Goal: Transaction & Acquisition: Purchase product/service

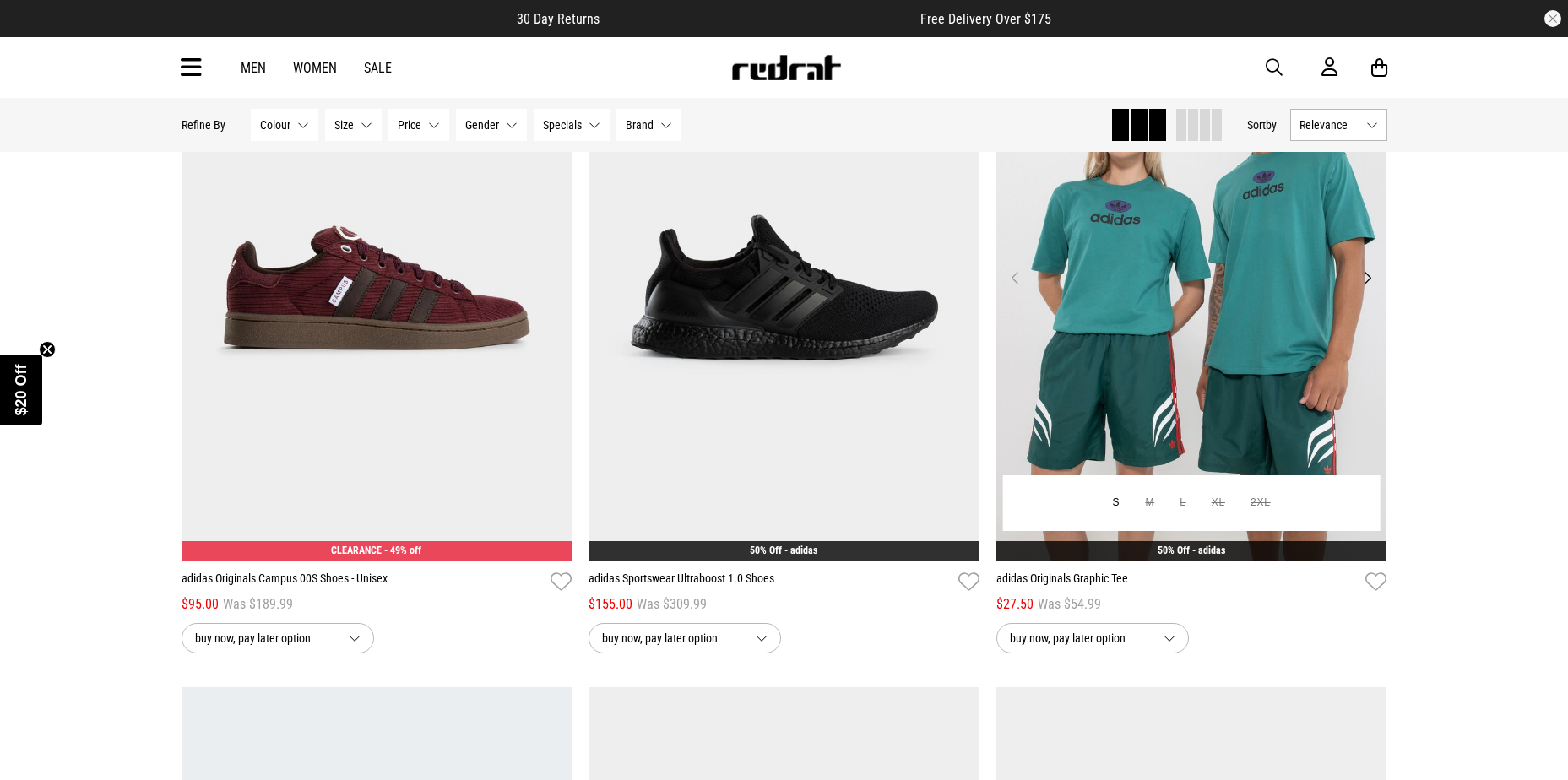
scroll to position [254, 0]
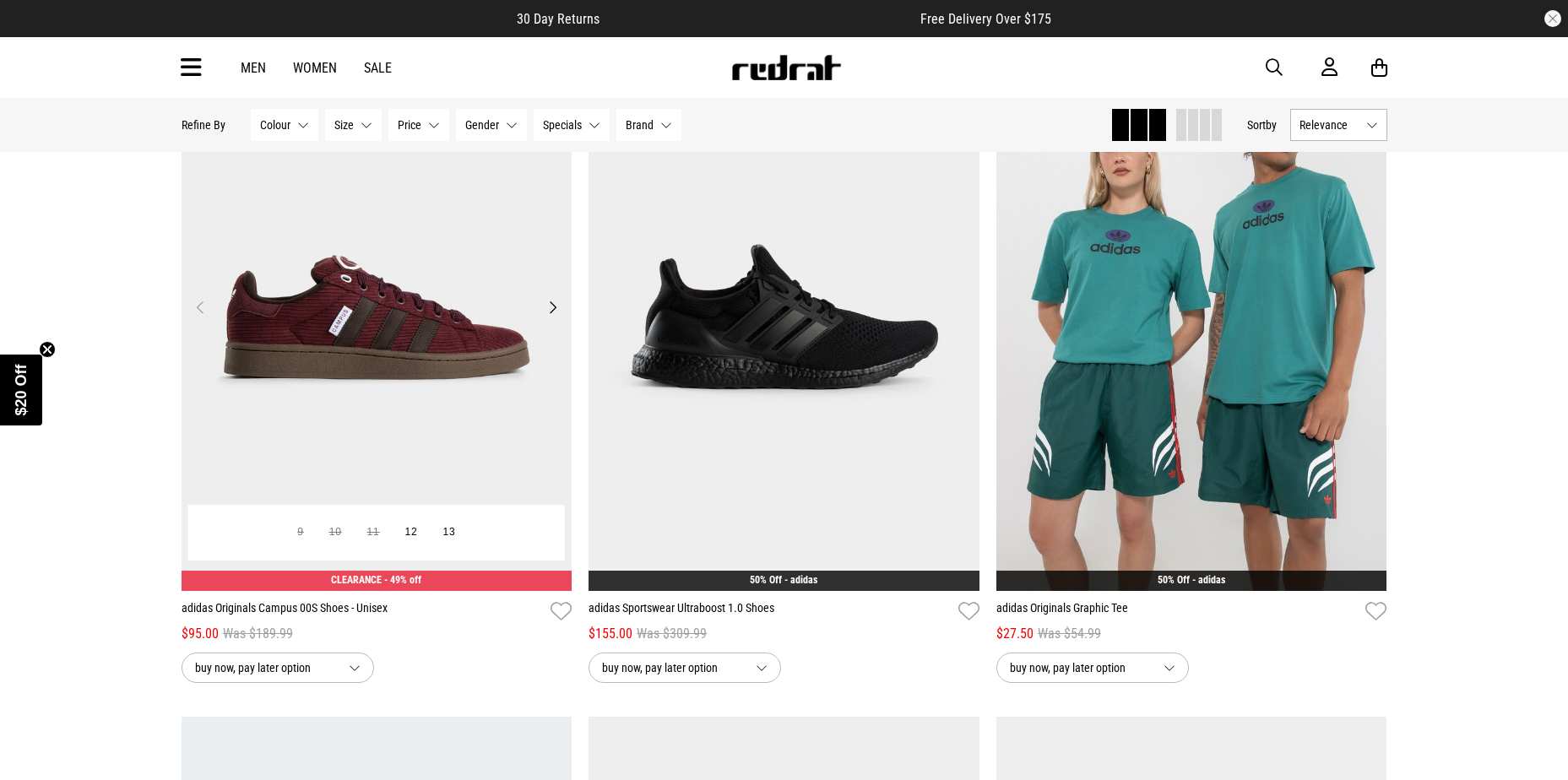
click at [379, 333] on img at bounding box center [377, 316] width 390 height 547
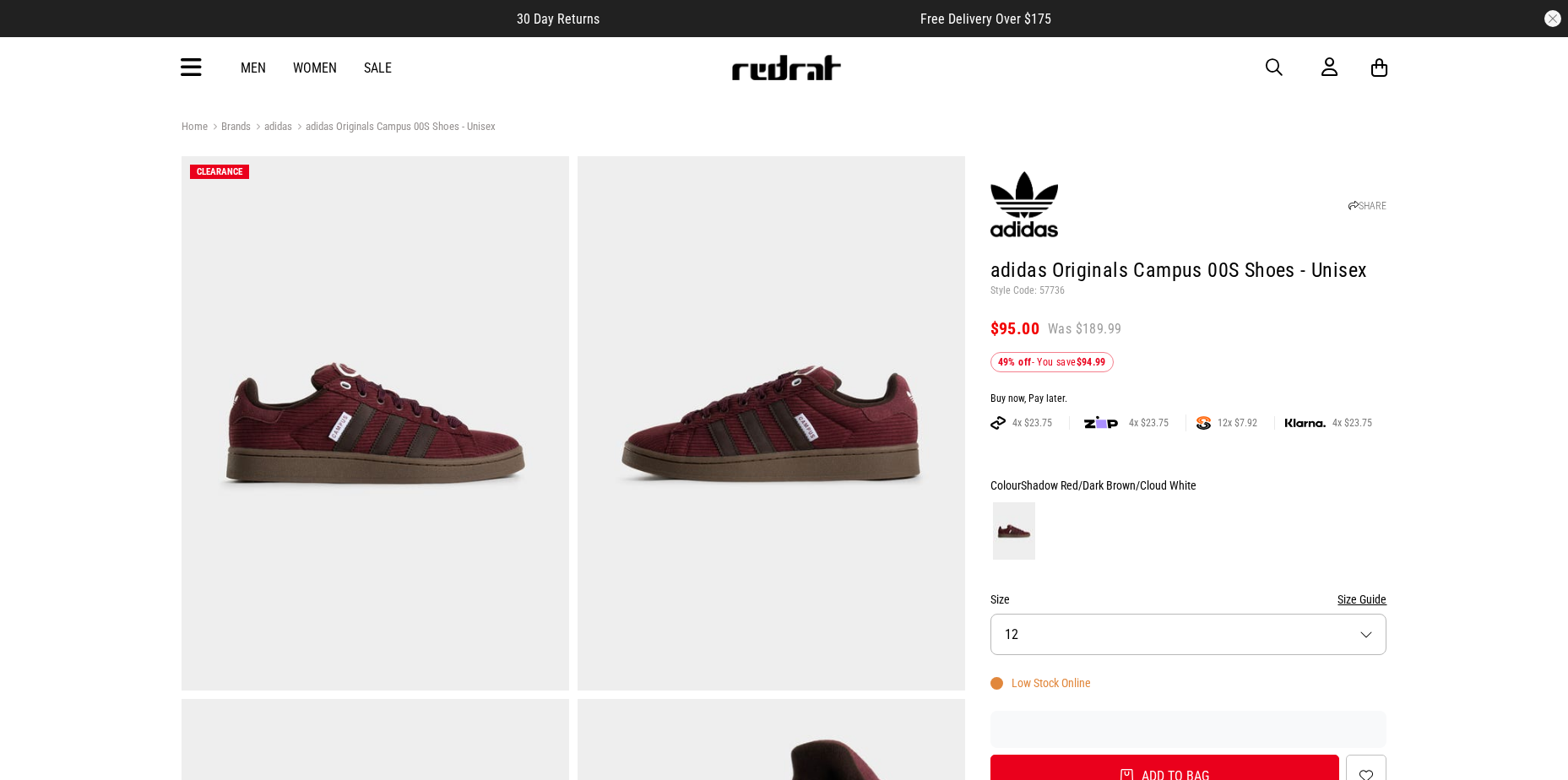
click at [1366, 633] on button "Size 12" at bounding box center [1188, 634] width 397 height 42
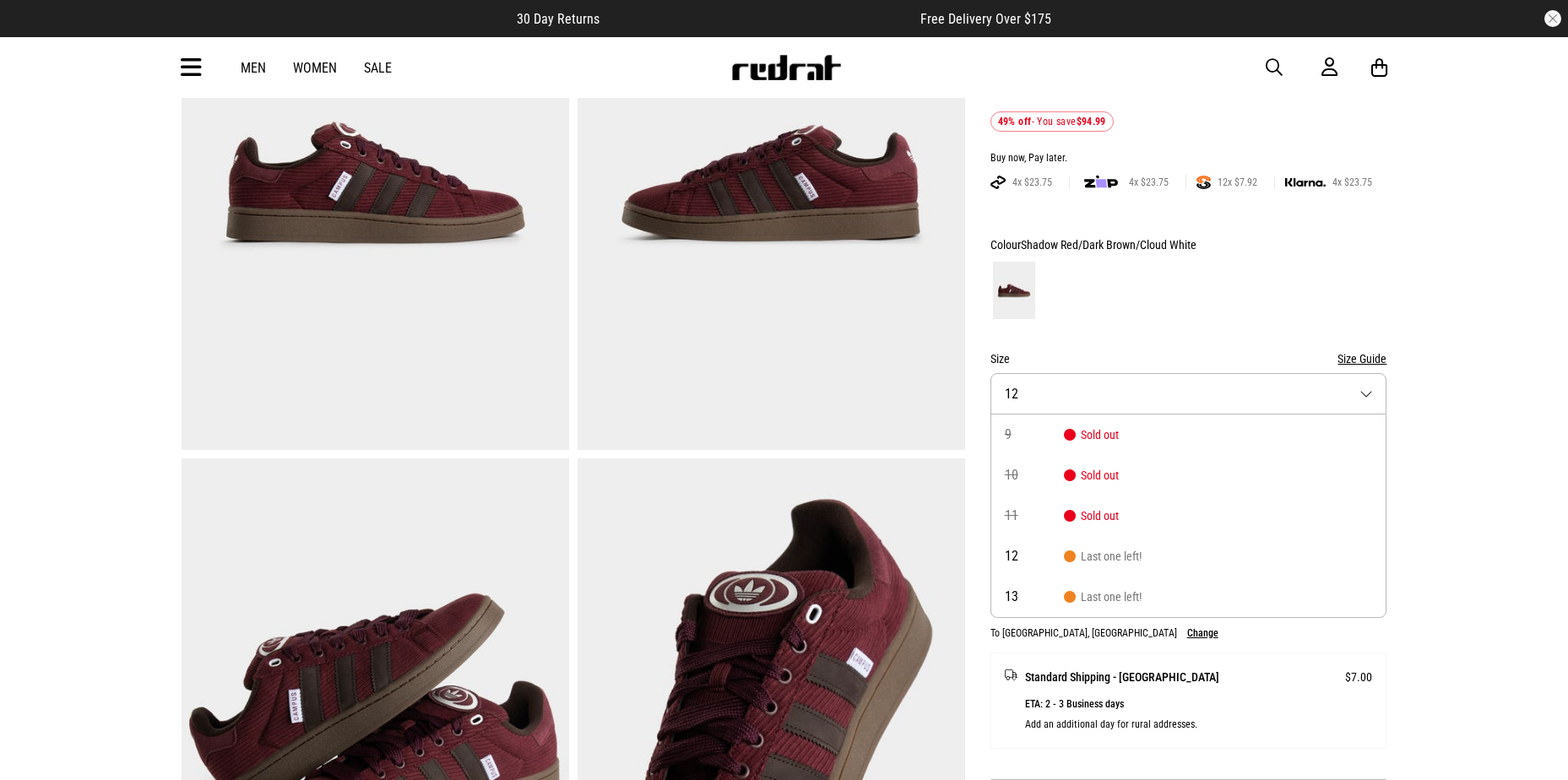
scroll to position [246, 0]
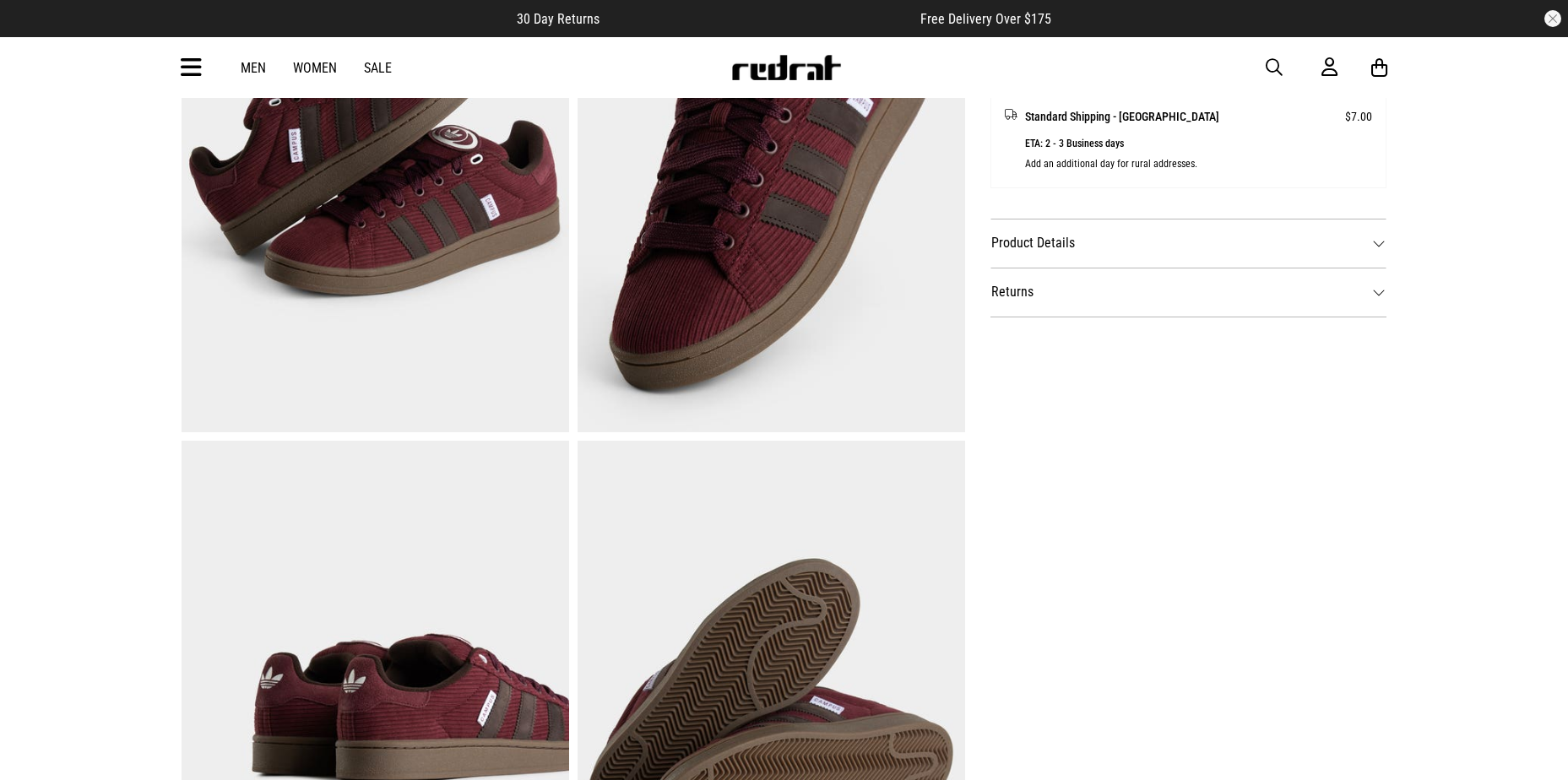
scroll to position [1091, 0]
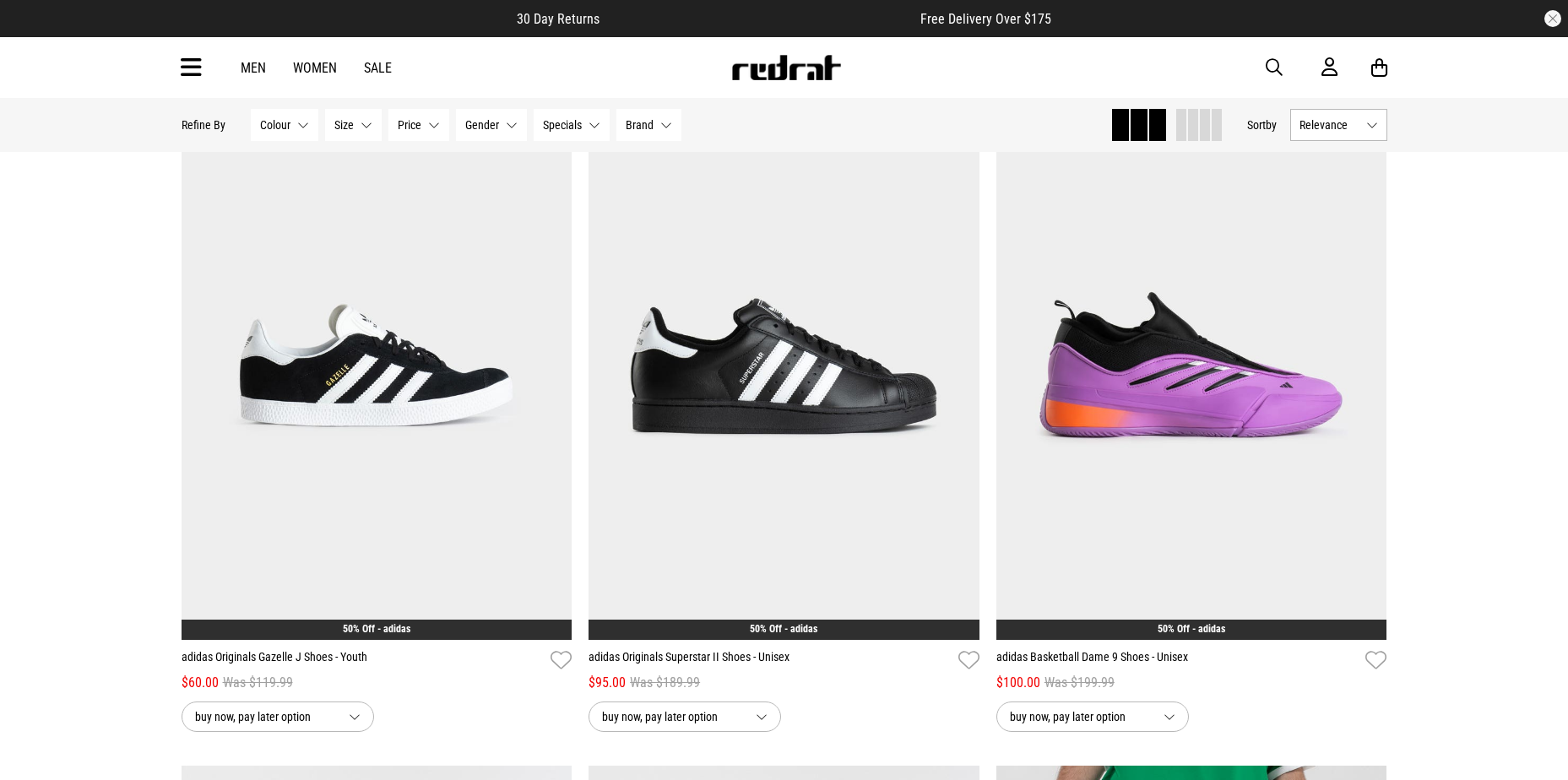
scroll to position [1604, 0]
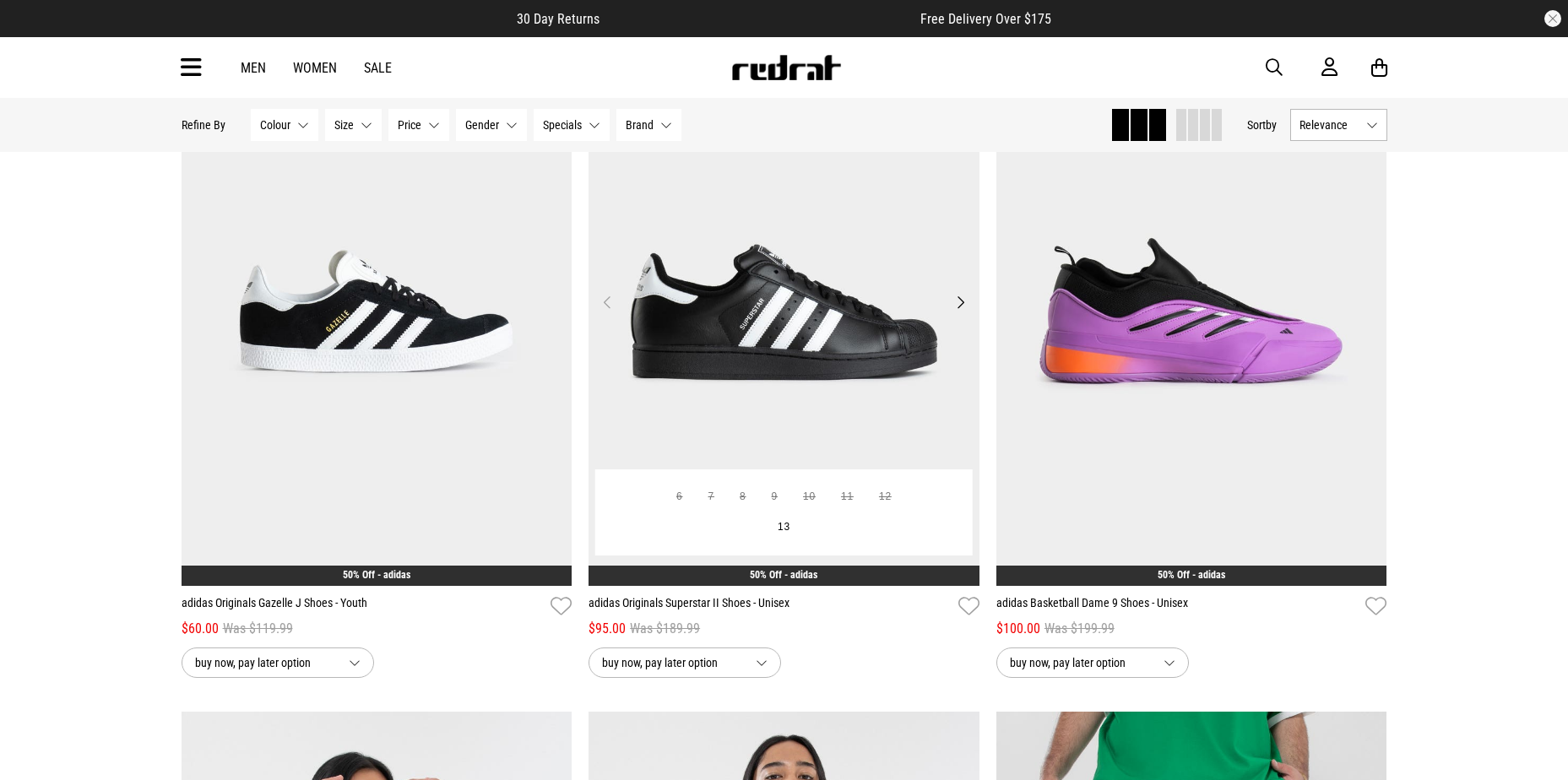
click at [805, 355] on img at bounding box center [784, 312] width 390 height 547
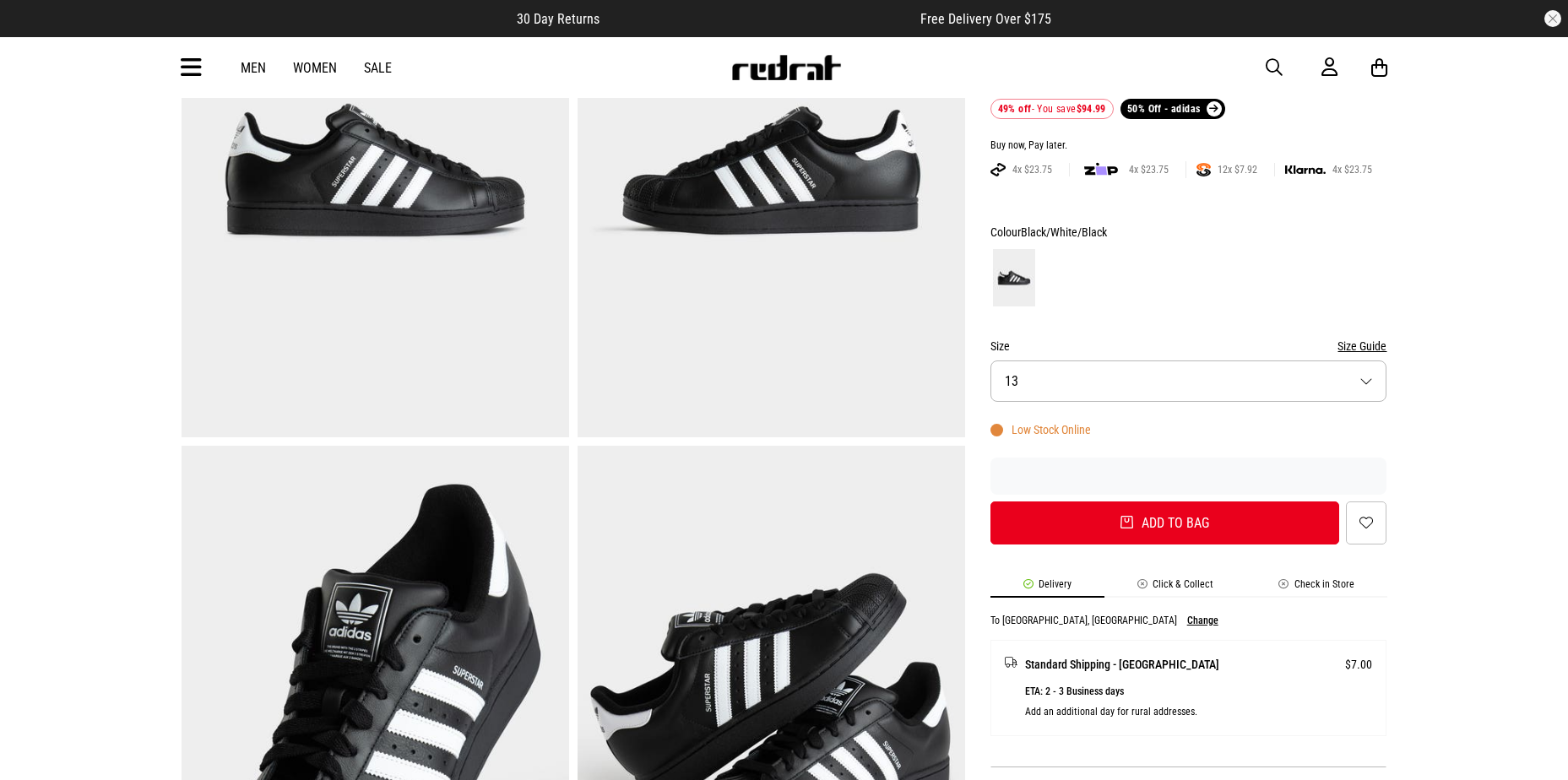
click at [1369, 383] on button "Size 13" at bounding box center [1188, 381] width 397 height 42
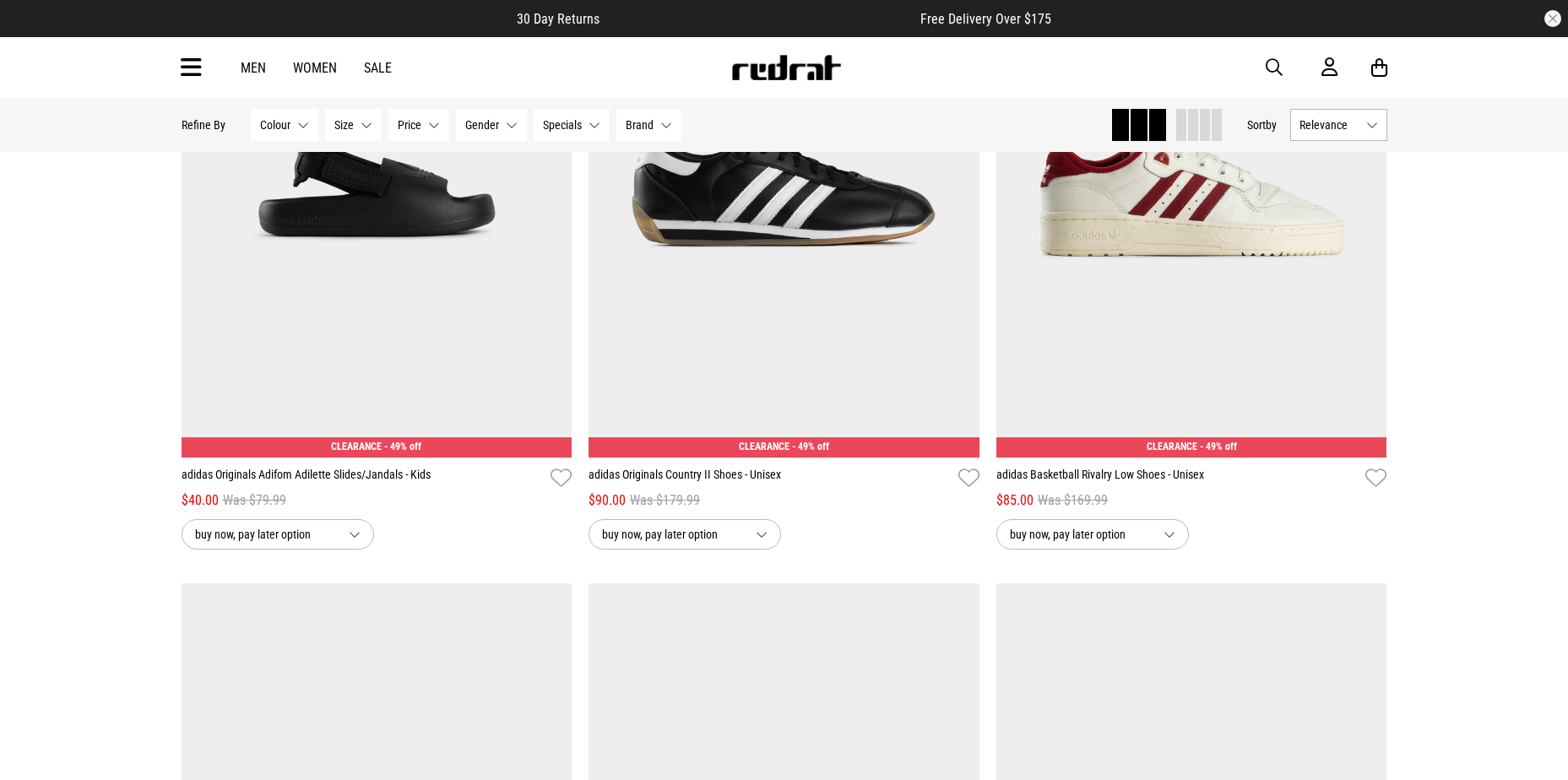
scroll to position [3089, 0]
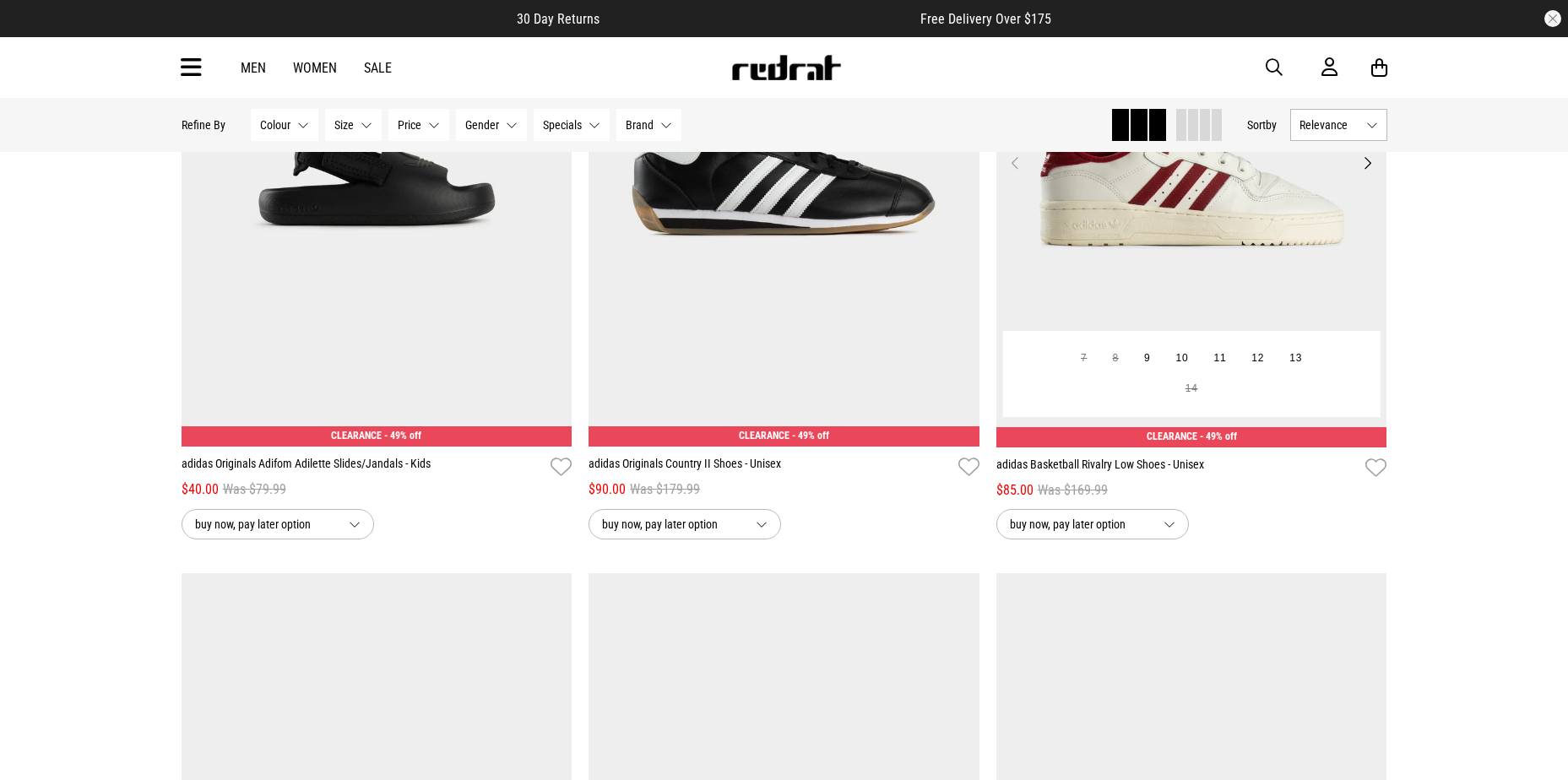
click at [1179, 267] on img at bounding box center [1191, 172] width 390 height 547
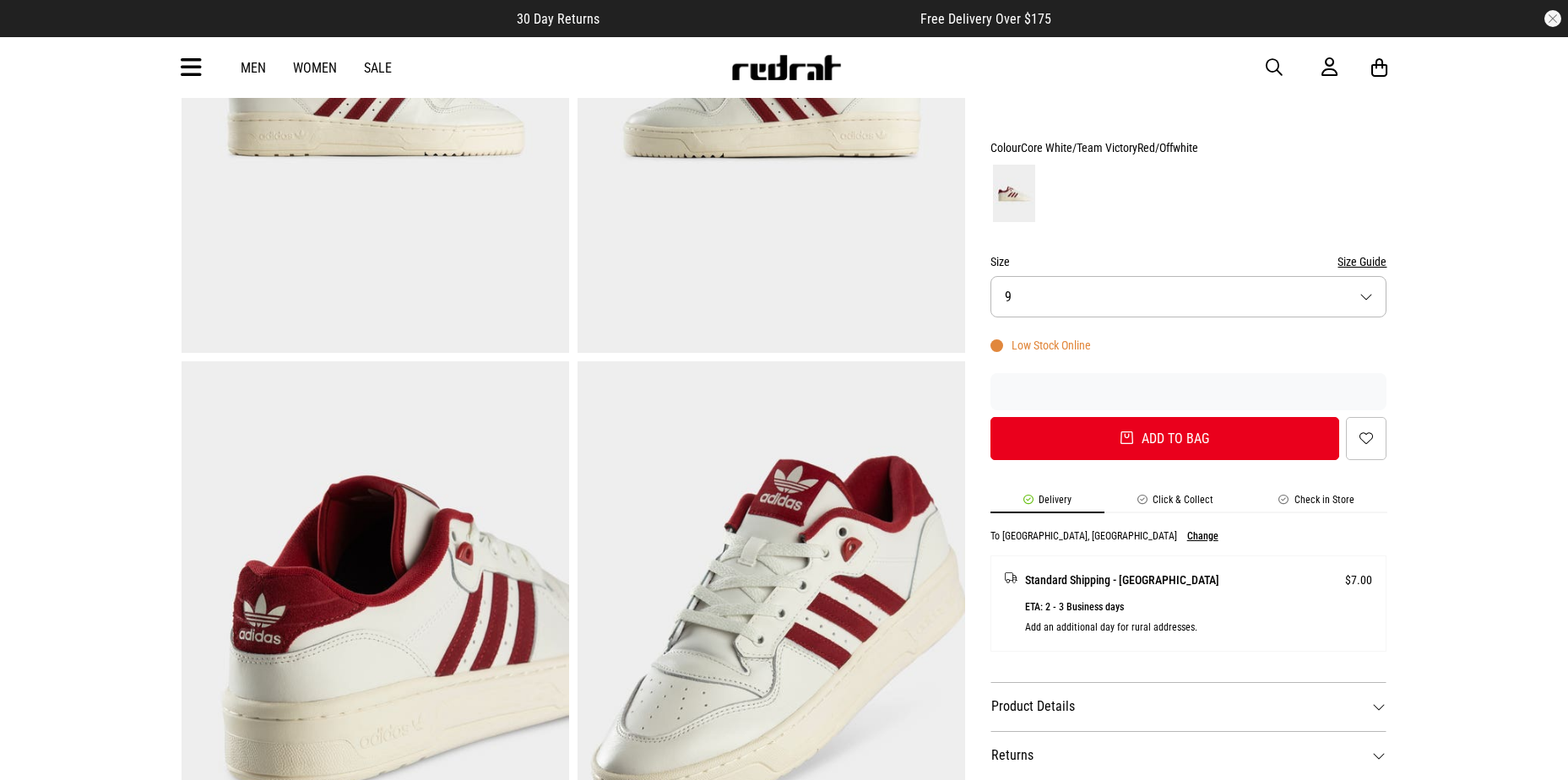
click at [1364, 298] on button "Size 9" at bounding box center [1188, 296] width 397 height 42
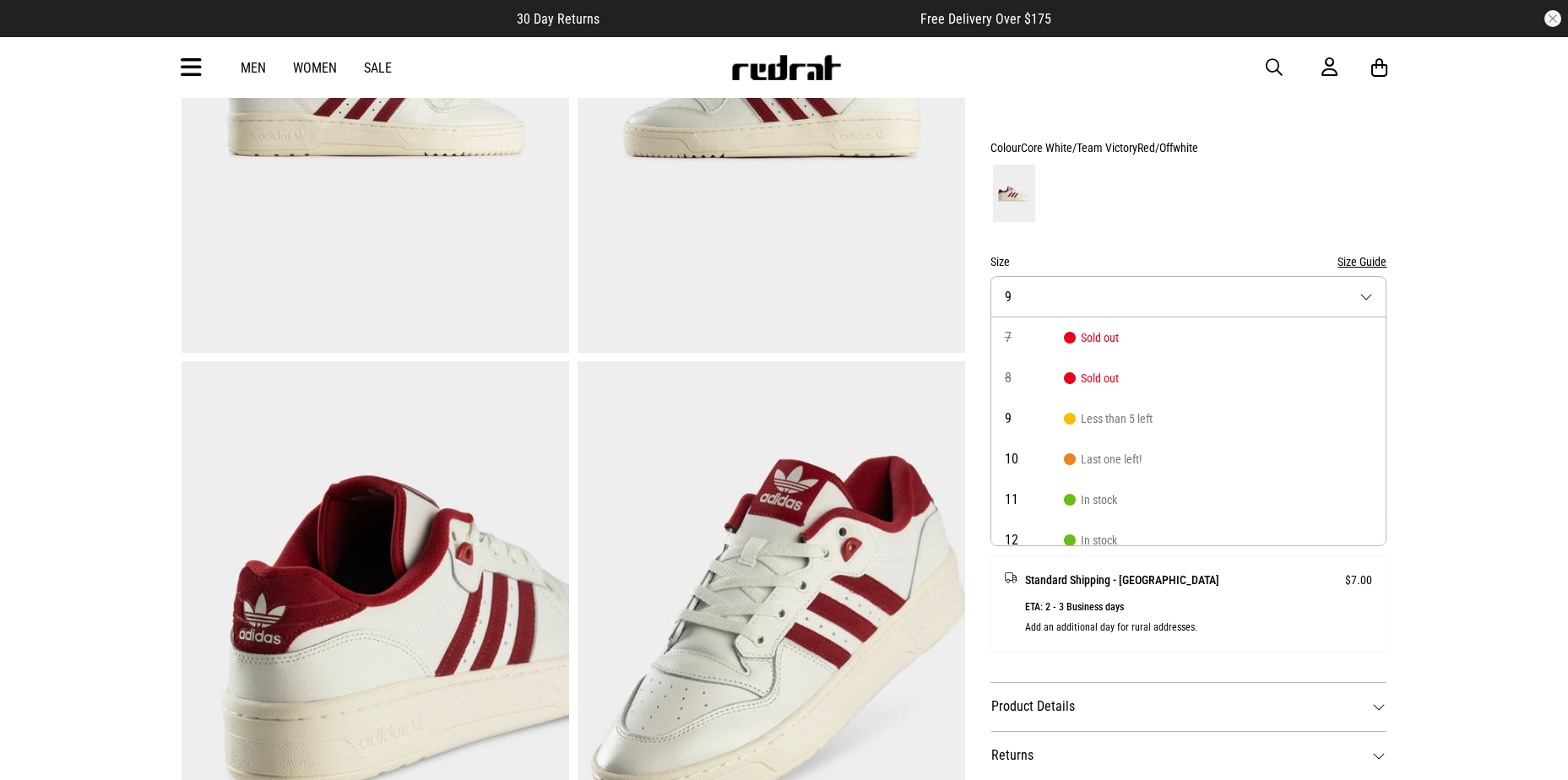
click at [1470, 340] on div "Home Brands adidas adidas Basketball Rivalry Low Shoes - Unisex CLEARANCE SHARE…" at bounding box center [784, 767] width 1568 height 1975
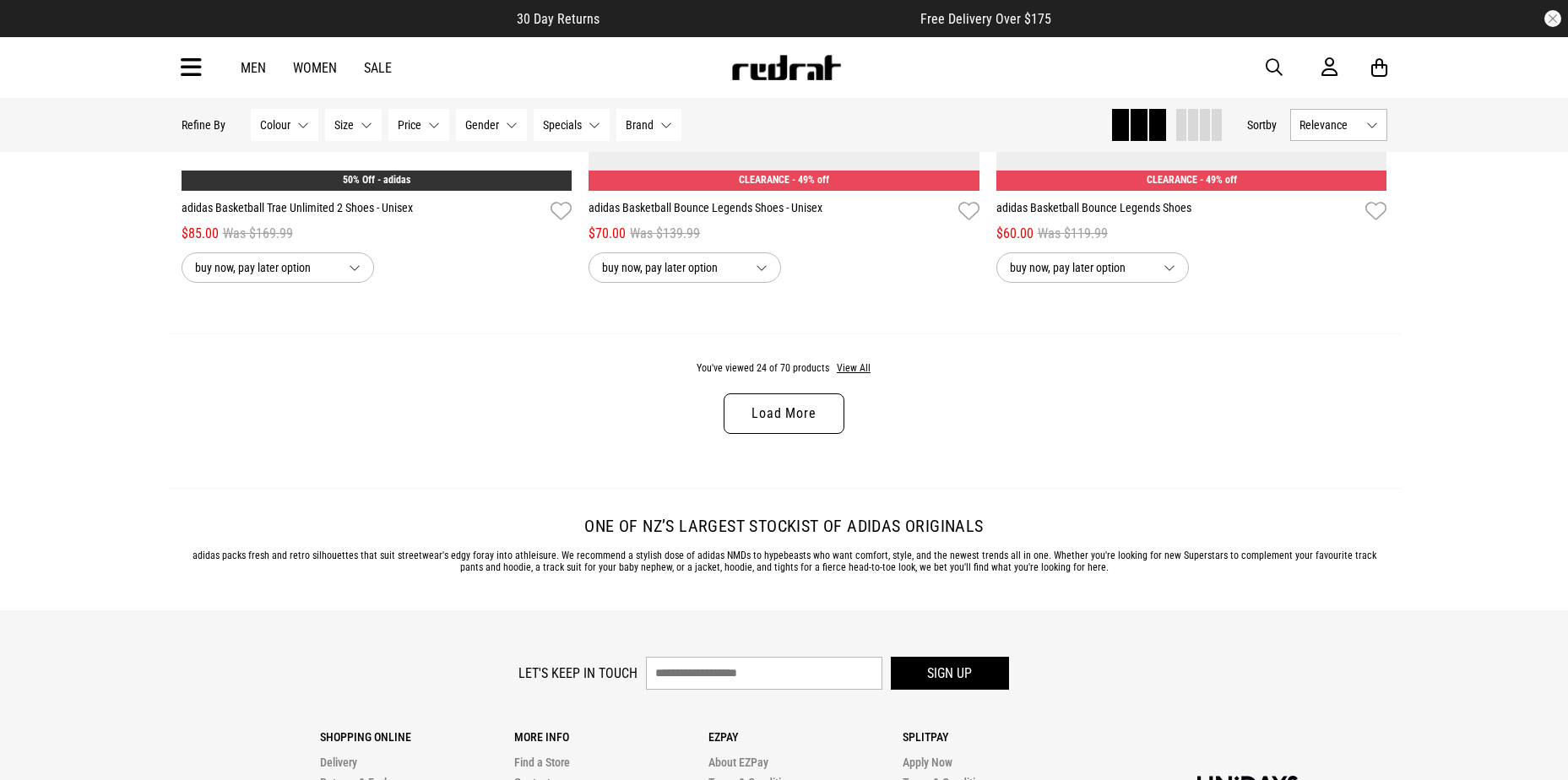
scroll to position [5332, 0]
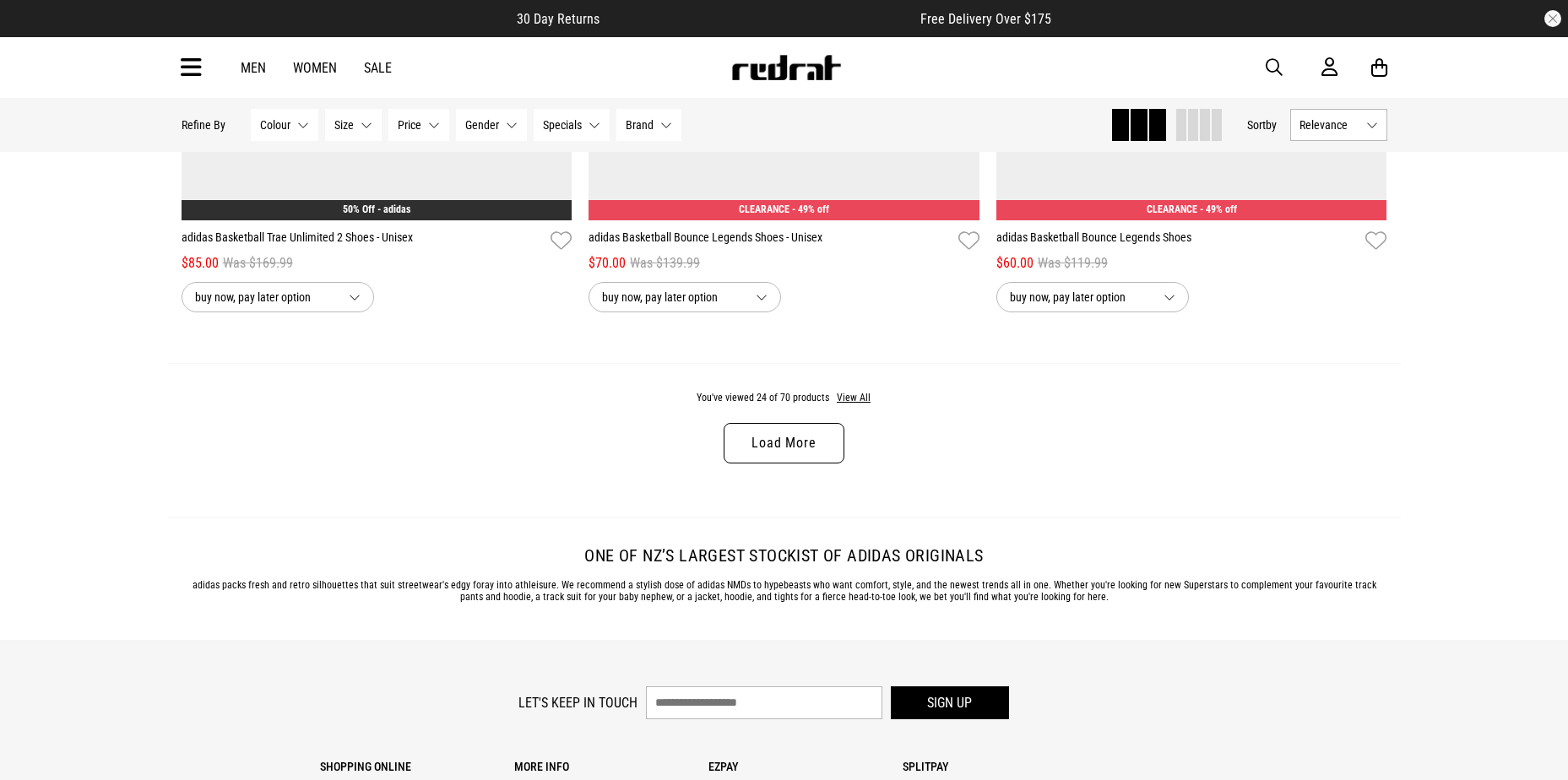
click at [795, 440] on link "Load More" at bounding box center [784, 443] width 120 height 41
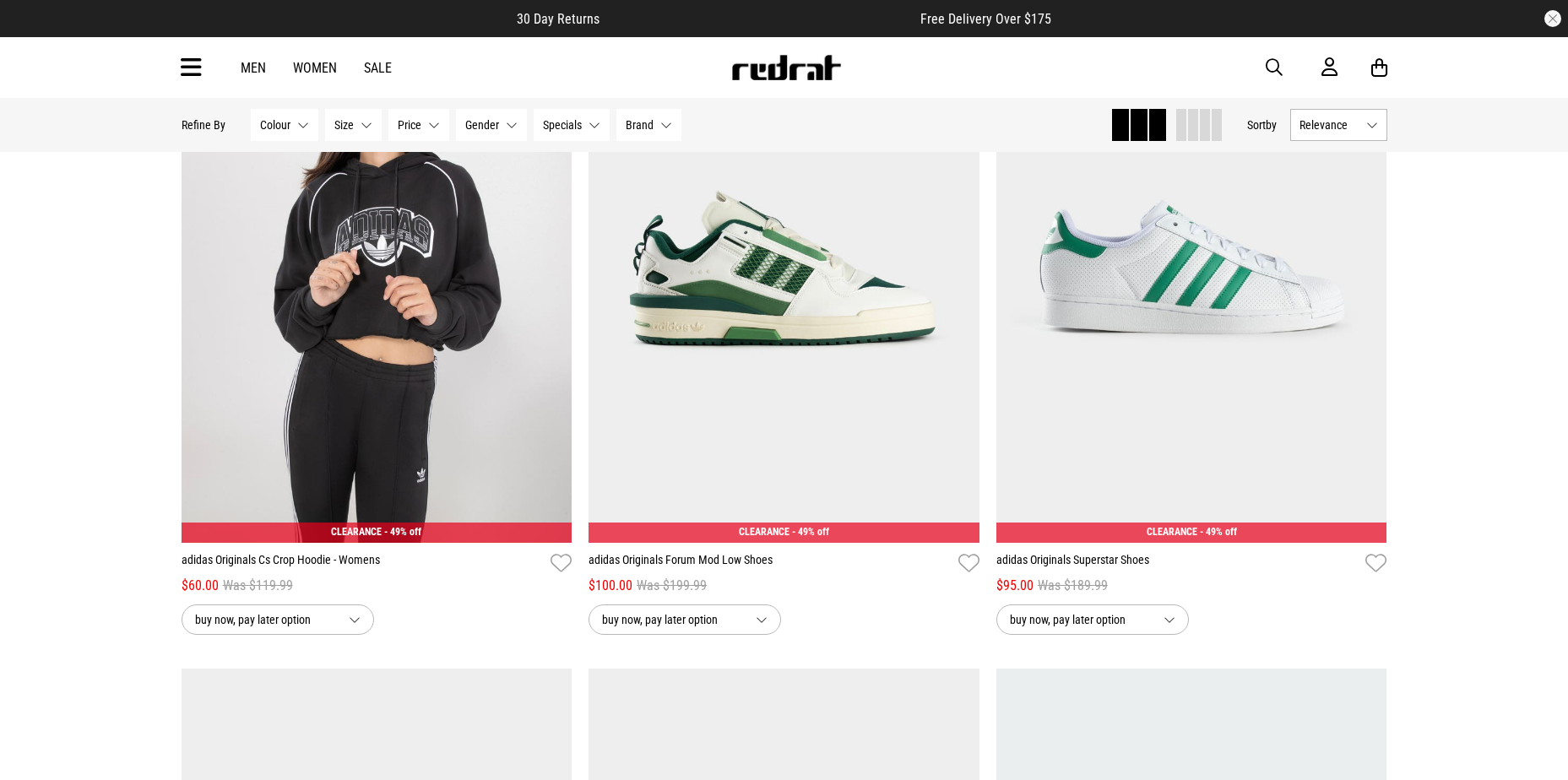
scroll to position [8372, 0]
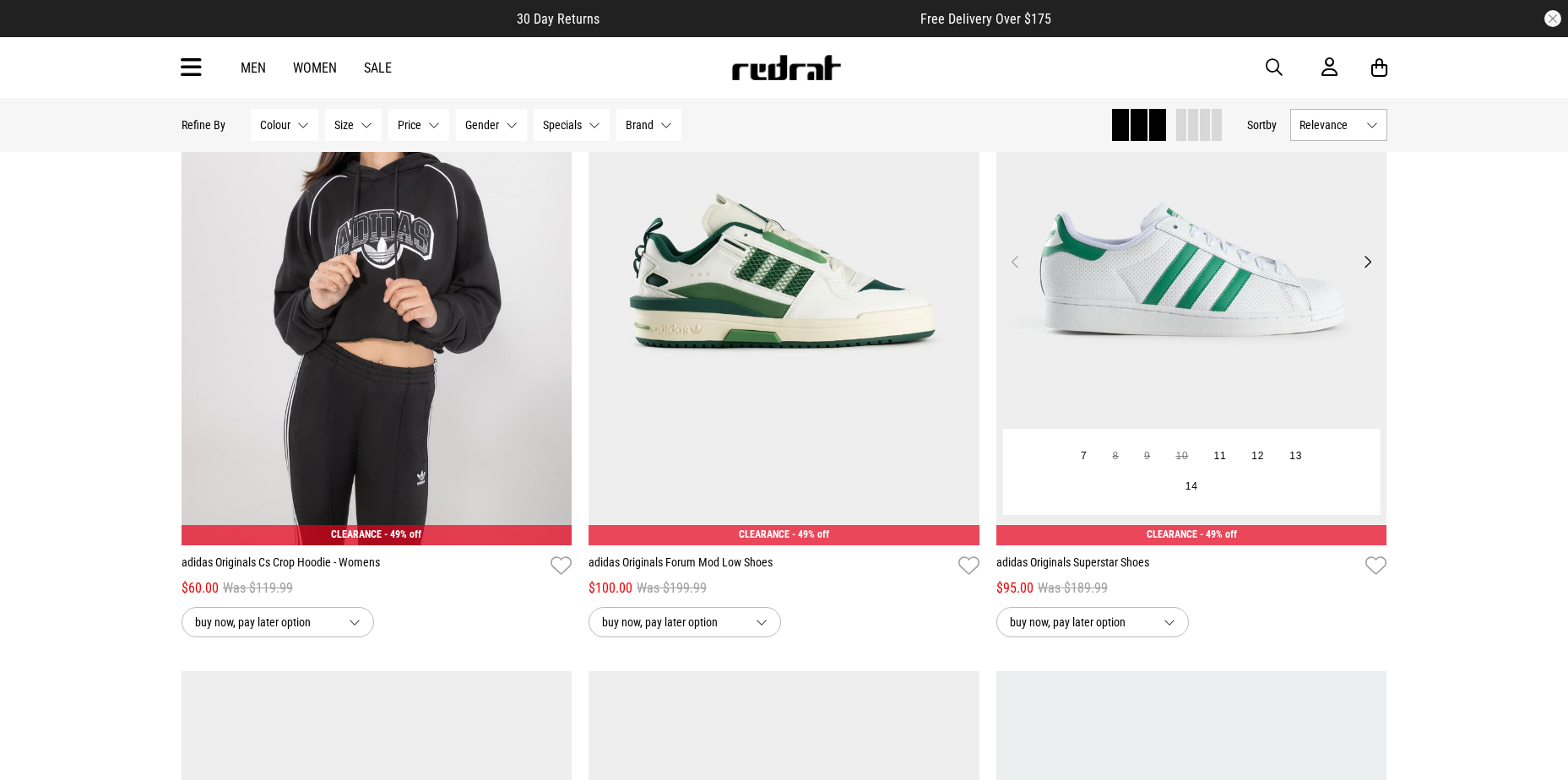
click at [1198, 384] on img at bounding box center [1191, 271] width 390 height 547
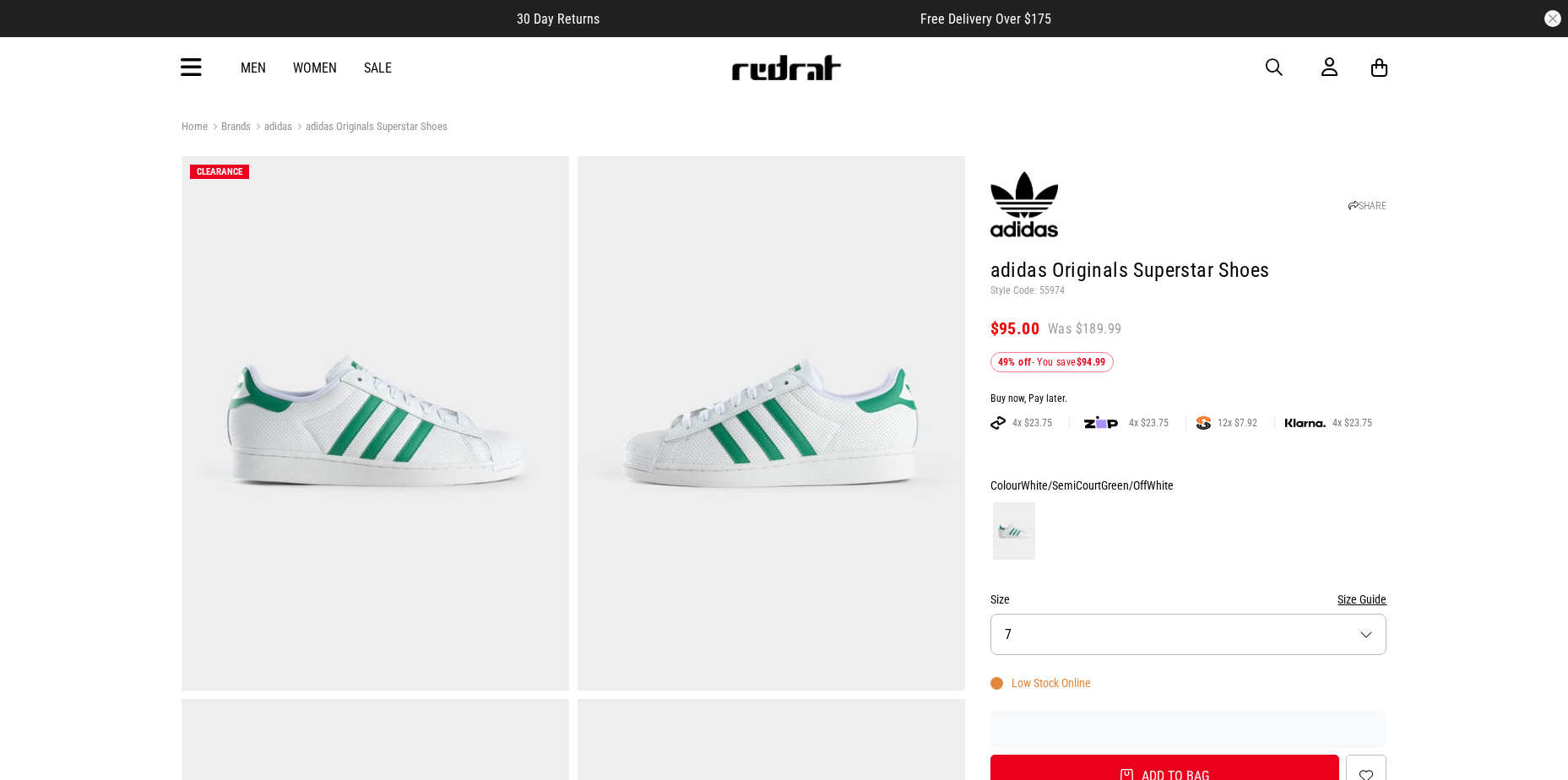
click at [1364, 633] on button "Size 7" at bounding box center [1188, 634] width 397 height 42
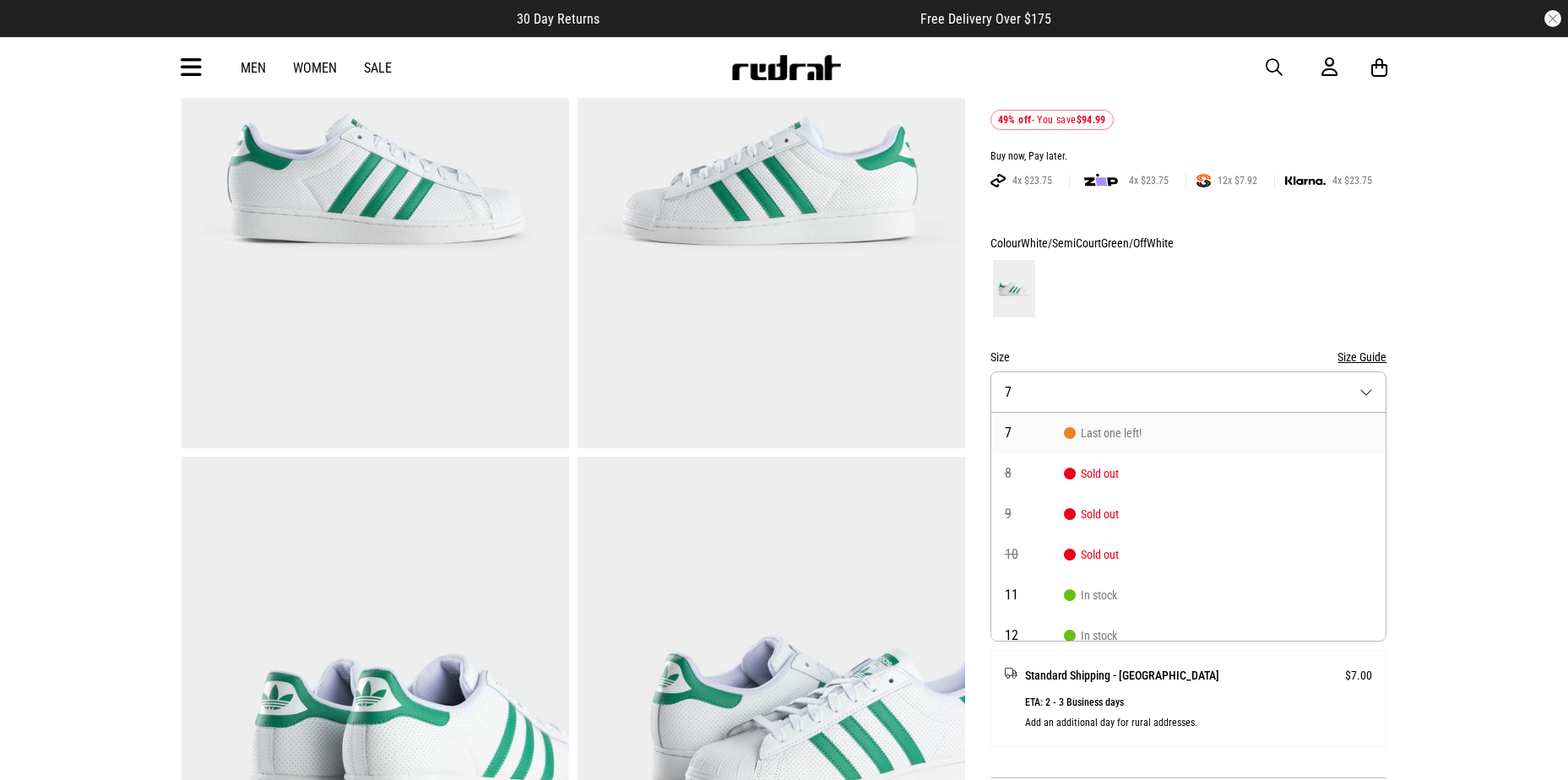
scroll to position [272, 0]
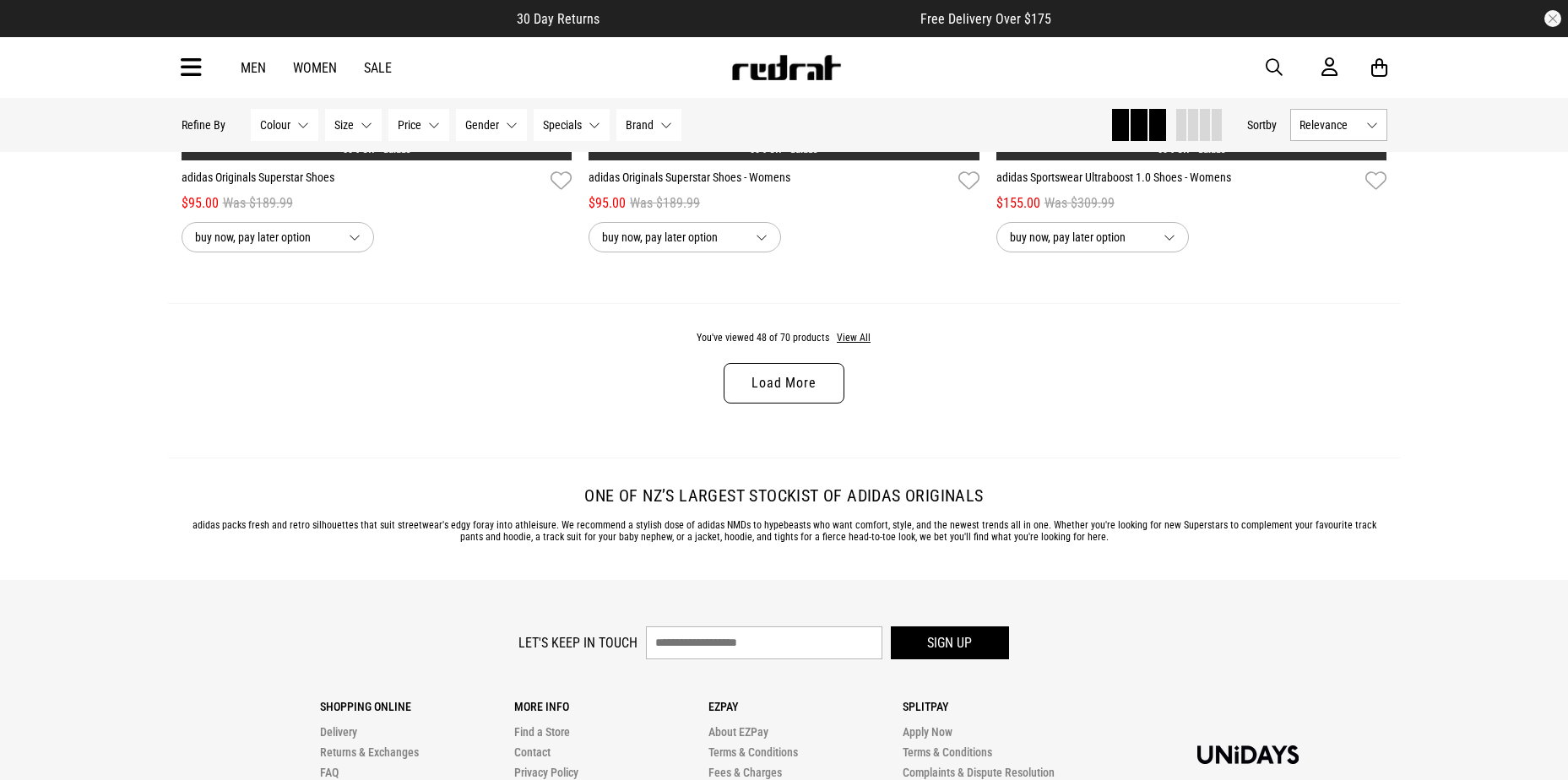
scroll to position [5527, 0]
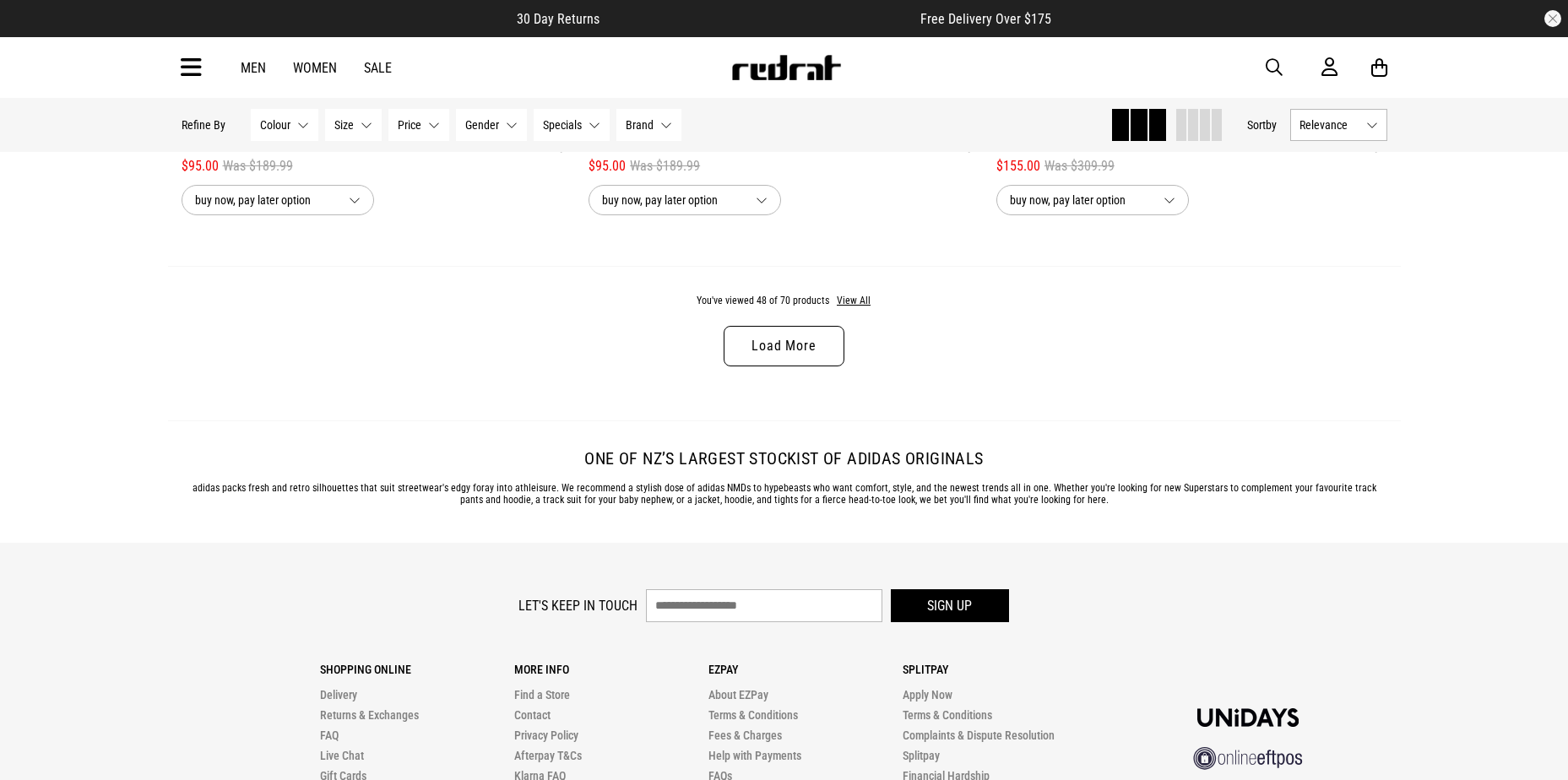
click at [780, 357] on link "Load More" at bounding box center [784, 346] width 120 height 41
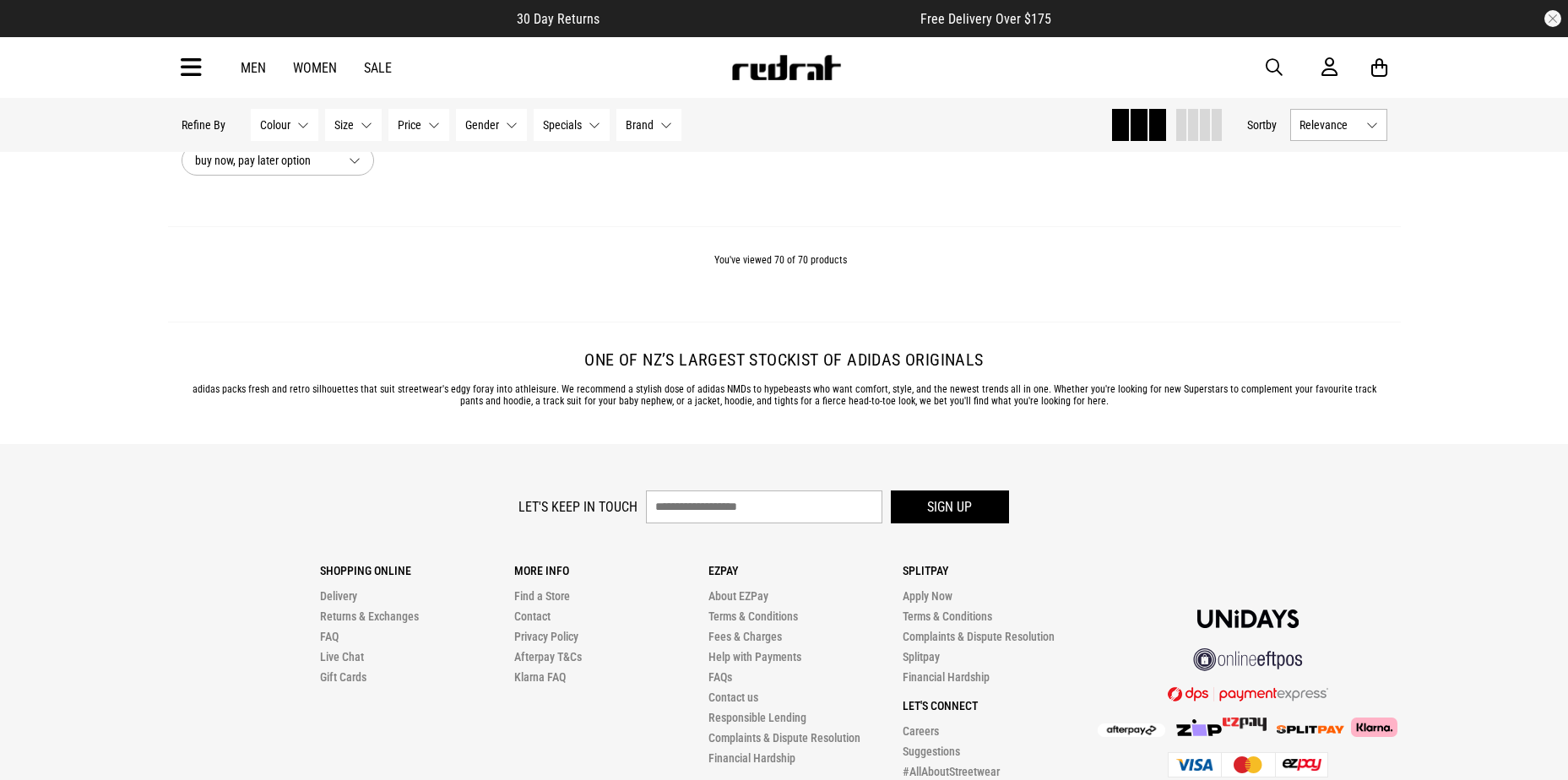
scroll to position [11094, 0]
